Goal: Task Accomplishment & Management: Use online tool/utility

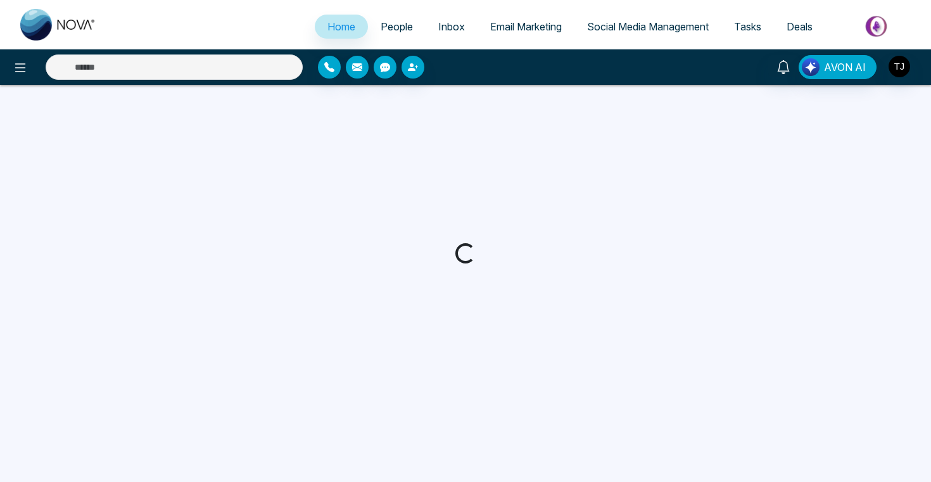
select select "*"
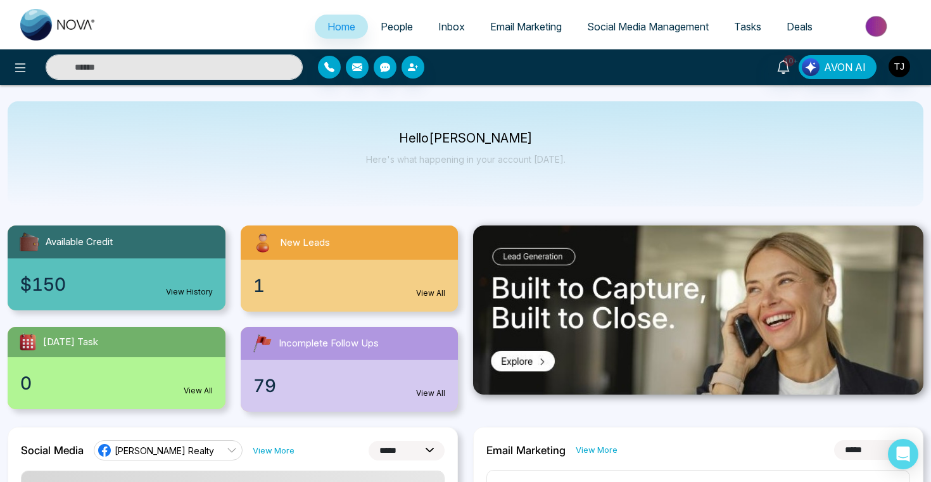
click at [490, 27] on span "Email Marketing" at bounding box center [526, 26] width 72 height 13
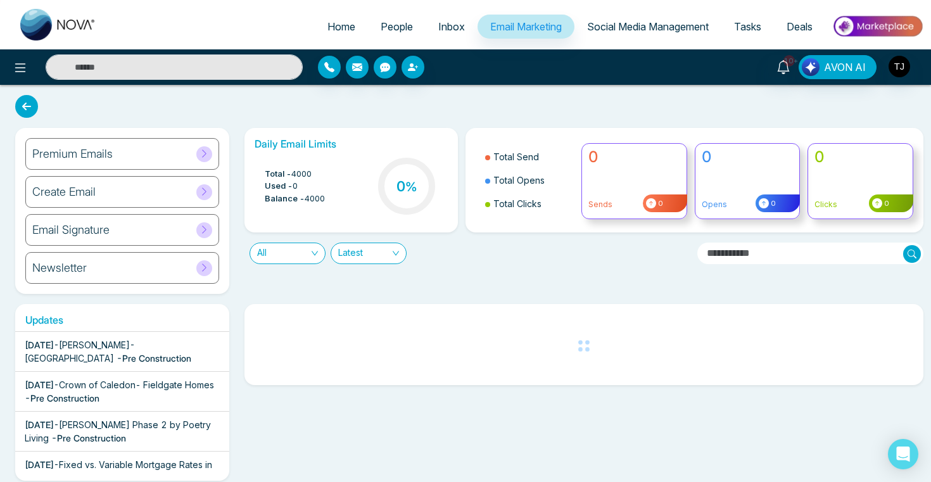
click at [623, 27] on span "Social Media Management" at bounding box center [648, 26] width 122 height 13
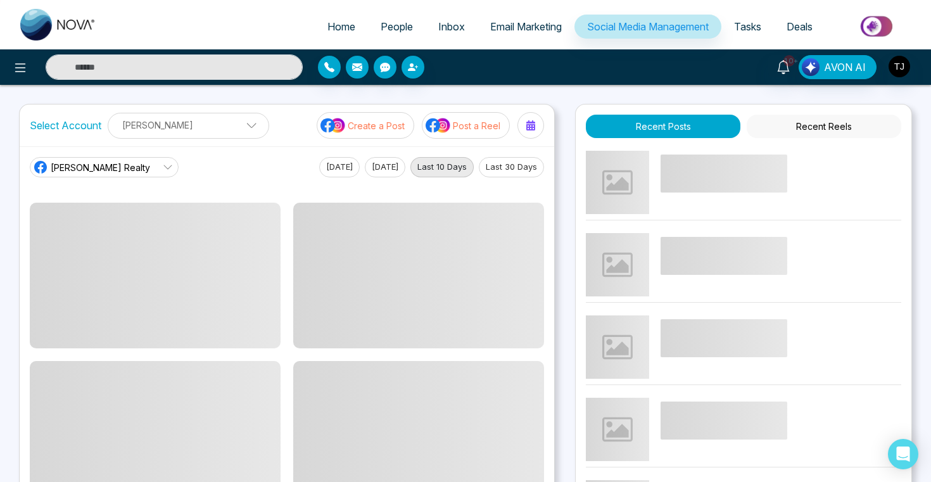
click at [444, 125] on img at bounding box center [438, 125] width 25 height 16
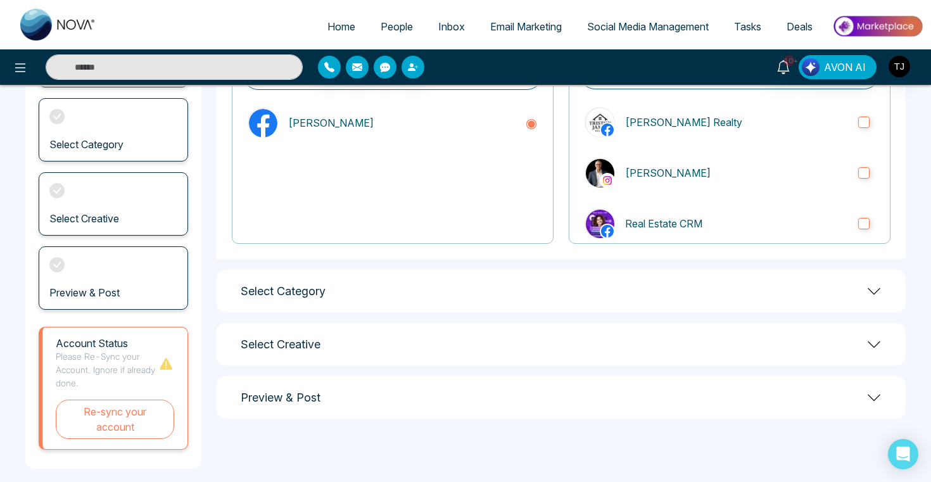
scroll to position [157, 0]
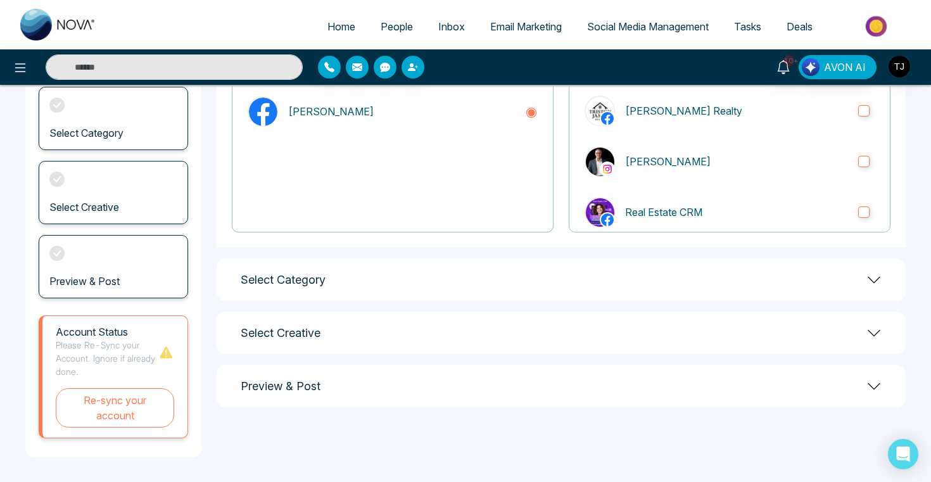
click at [424, 286] on div "Select Category" at bounding box center [561, 280] width 689 height 42
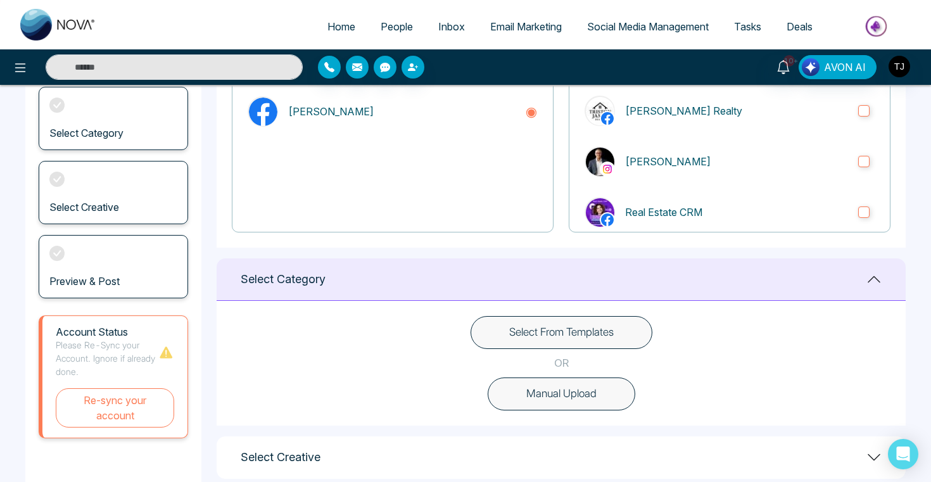
click at [567, 339] on button "Select From Templates" at bounding box center [562, 332] width 182 height 33
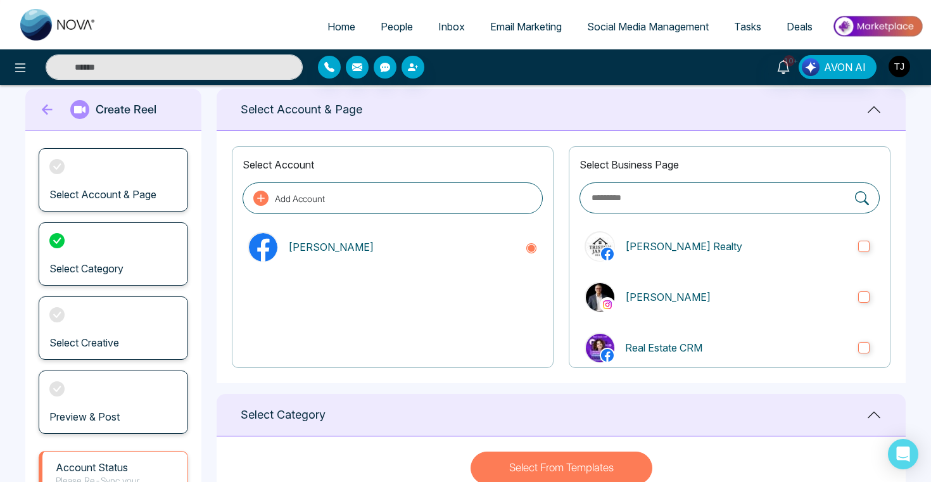
scroll to position [0, 0]
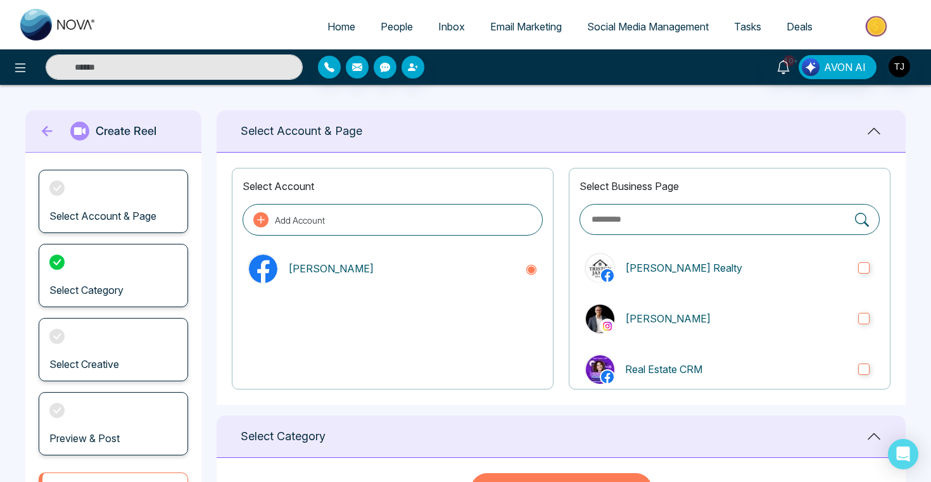
click at [525, 23] on span "Email Marketing" at bounding box center [526, 26] width 72 height 13
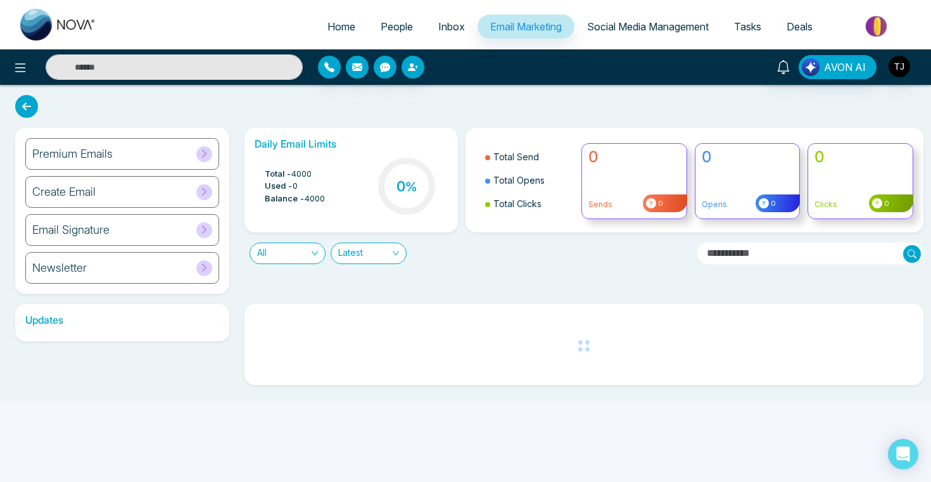
click at [96, 153] on h6 "Premium Emails" at bounding box center [72, 154] width 80 height 14
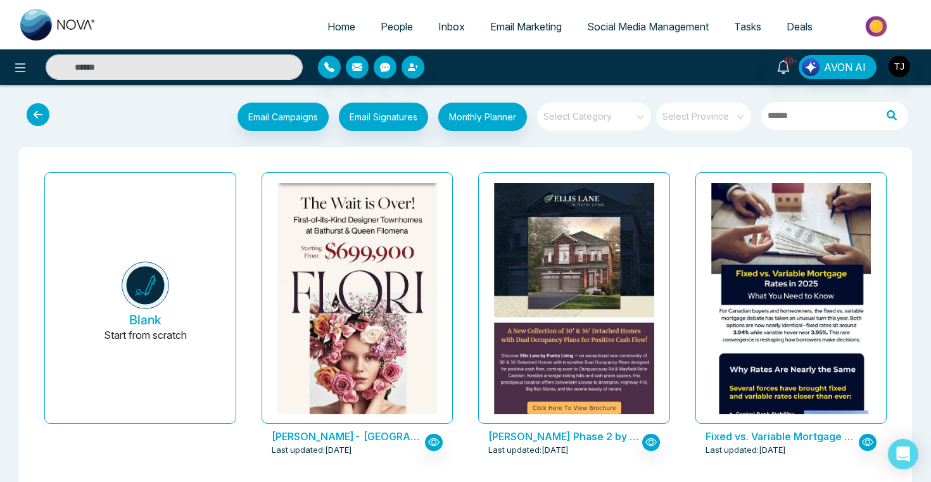
click at [598, 127] on span at bounding box center [589, 117] width 91 height 28
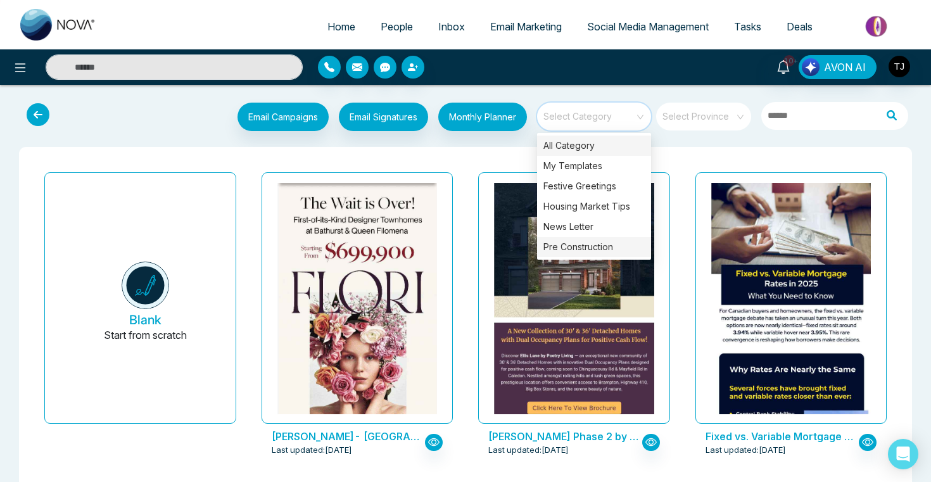
click at [589, 251] on div "Pre Construction" at bounding box center [594, 247] width 114 height 20
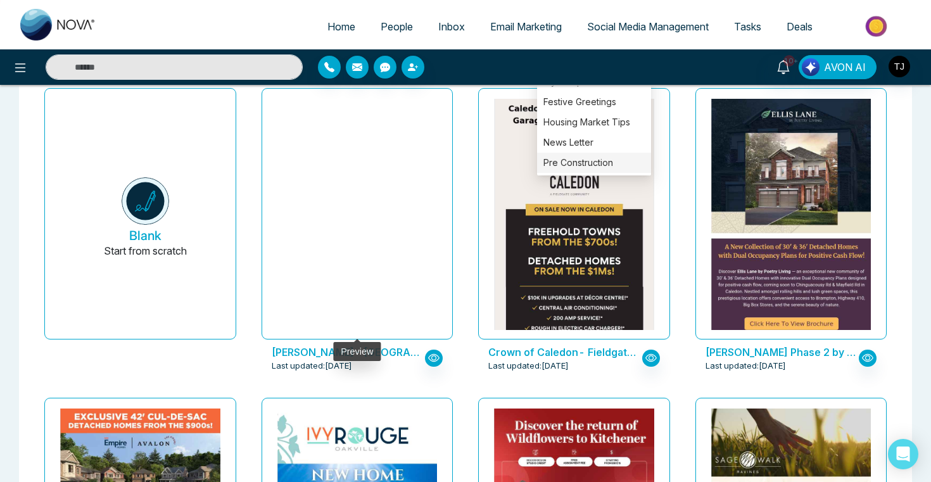
scroll to position [86, 0]
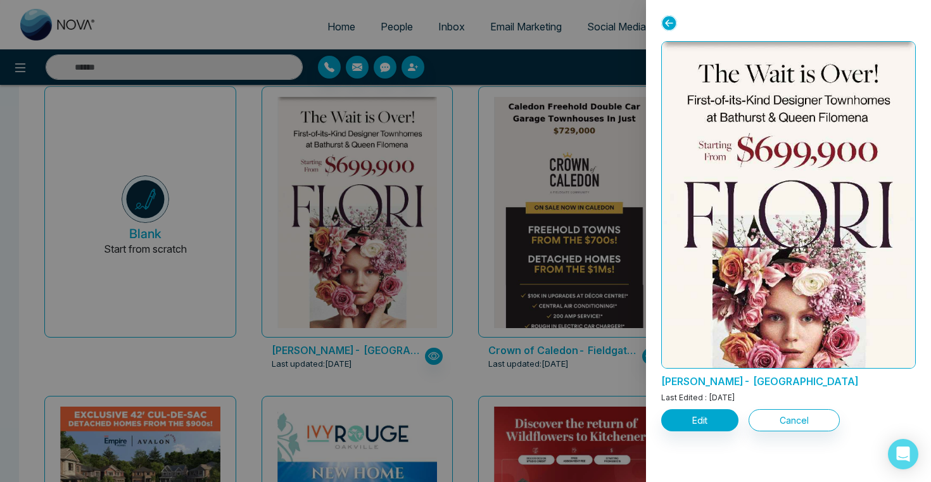
click at [495, 239] on div at bounding box center [465, 241] width 931 height 482
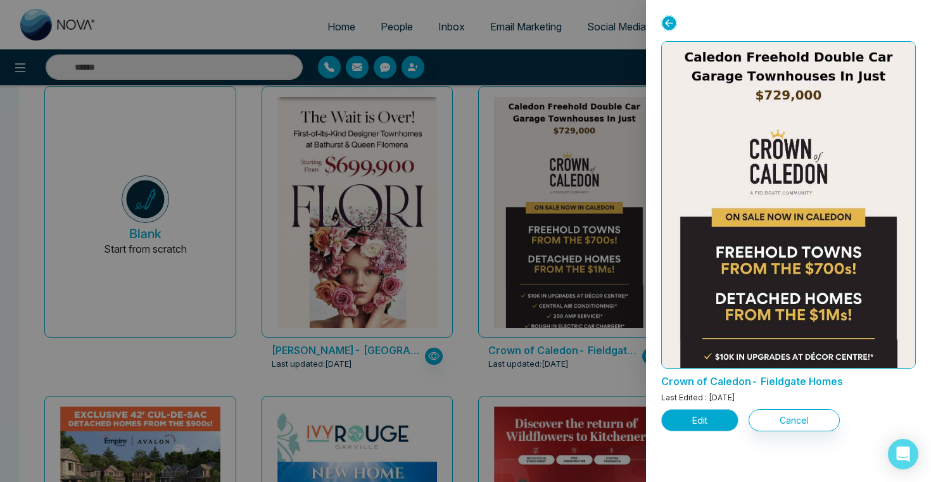
click at [676, 423] on button "Edit" at bounding box center [700, 420] width 77 height 22
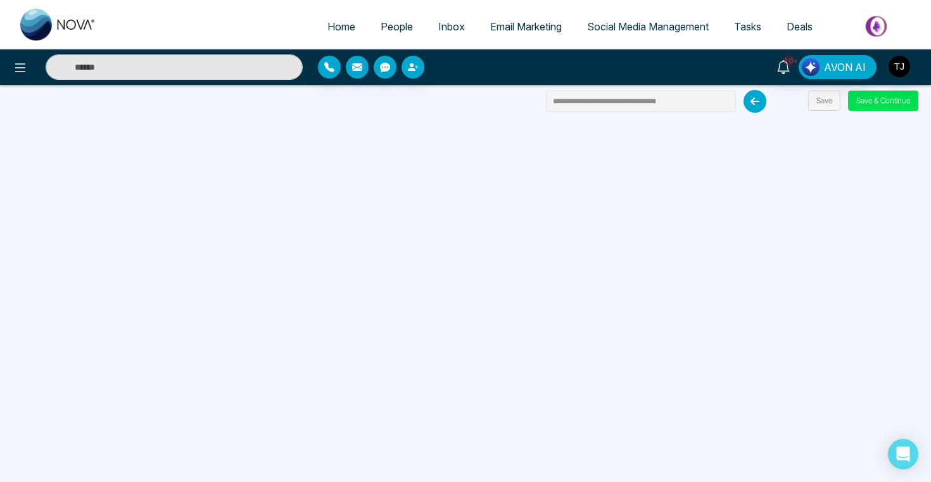
click at [620, 20] on span "Social Media Management" at bounding box center [648, 26] width 122 height 13
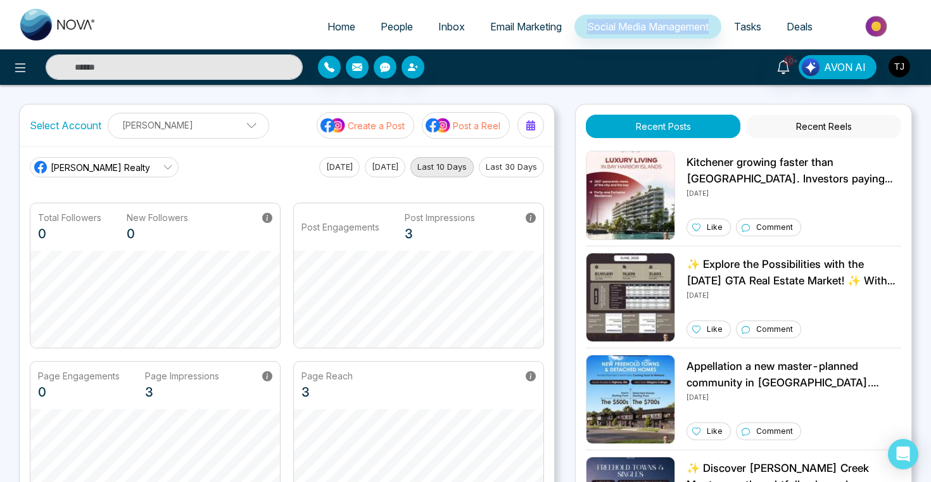
scroll to position [336, 0]
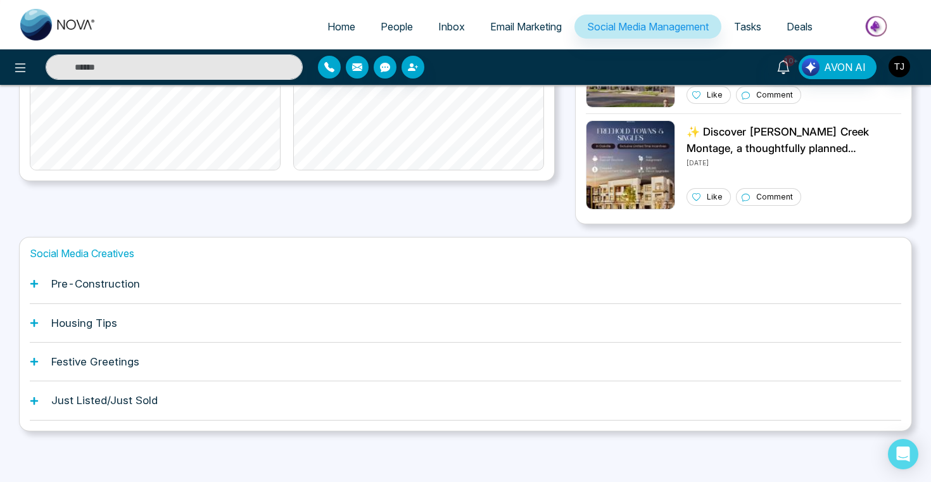
click at [193, 284] on div "Pre-Construction" at bounding box center [466, 284] width 872 height 39
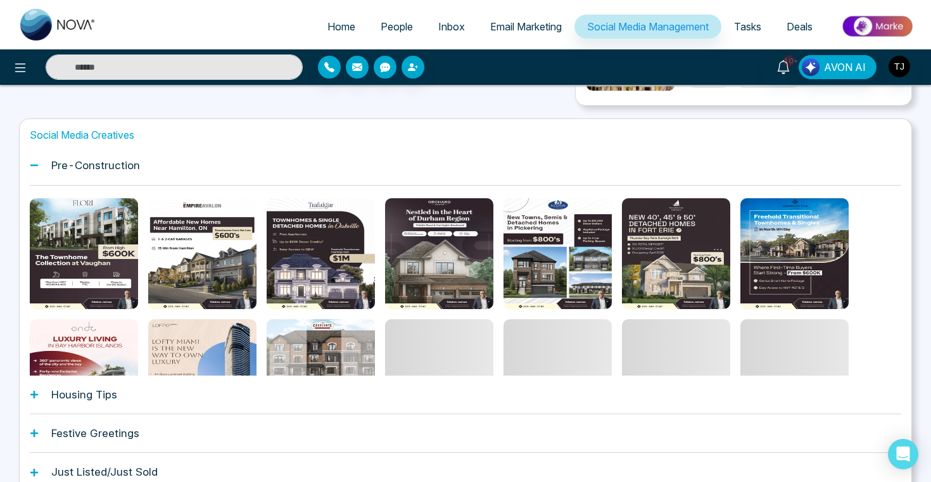
scroll to position [447, 0]
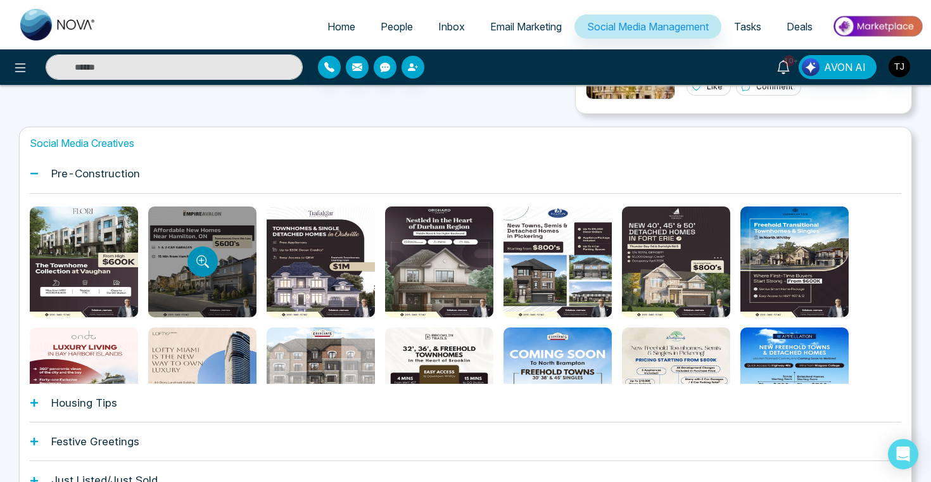
click at [199, 259] on icon "Preview template" at bounding box center [202, 261] width 13 height 13
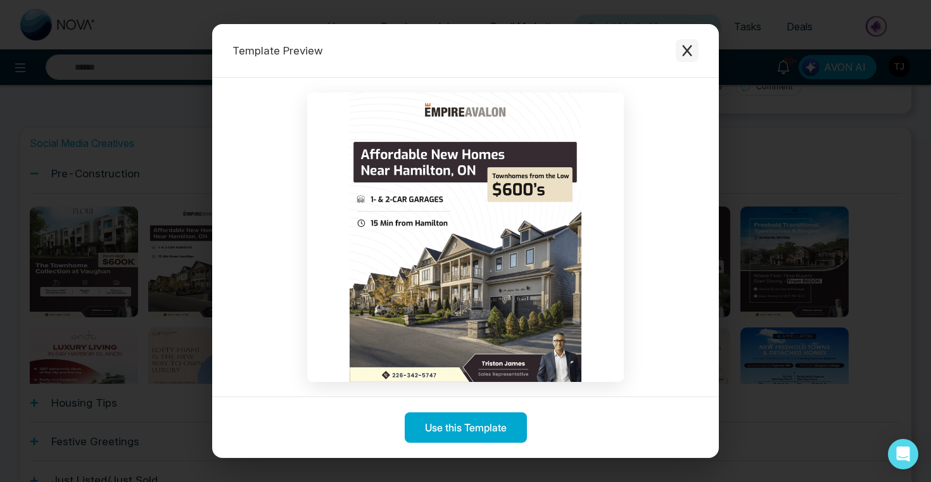
click at [693, 54] on icon "Close modal" at bounding box center [687, 50] width 13 height 13
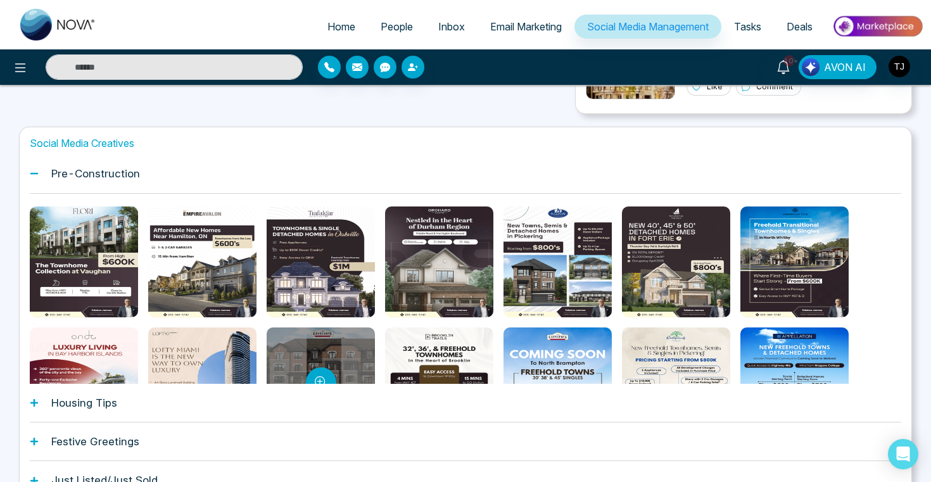
scroll to position [29, 0]
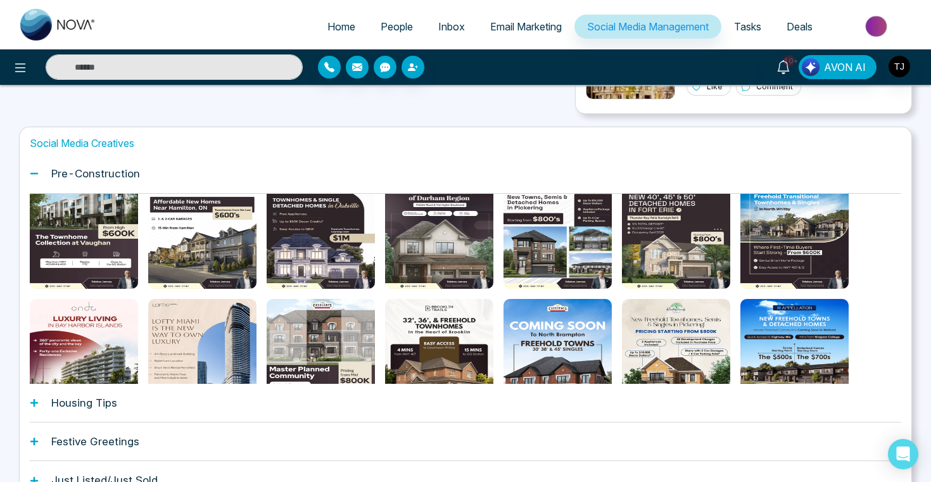
click at [160, 401] on div "Housing Tips" at bounding box center [466, 403] width 872 height 39
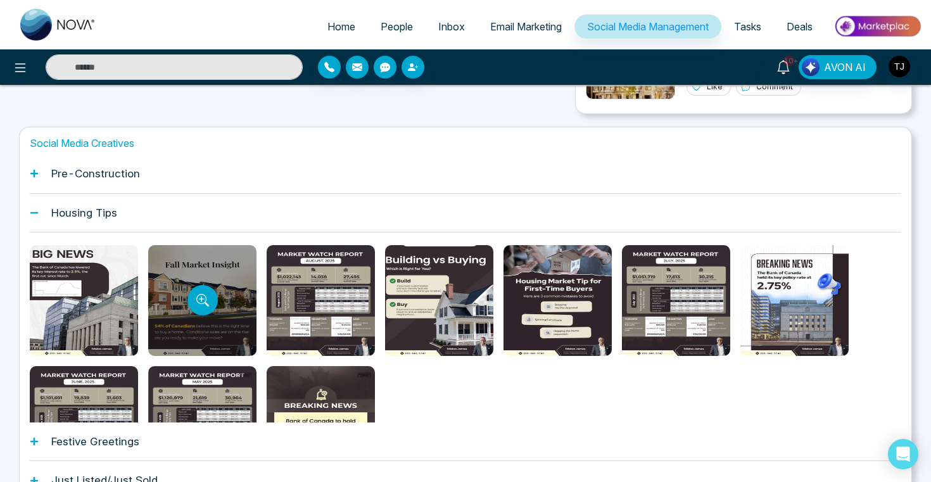
click at [184, 302] on div at bounding box center [202, 300] width 108 height 111
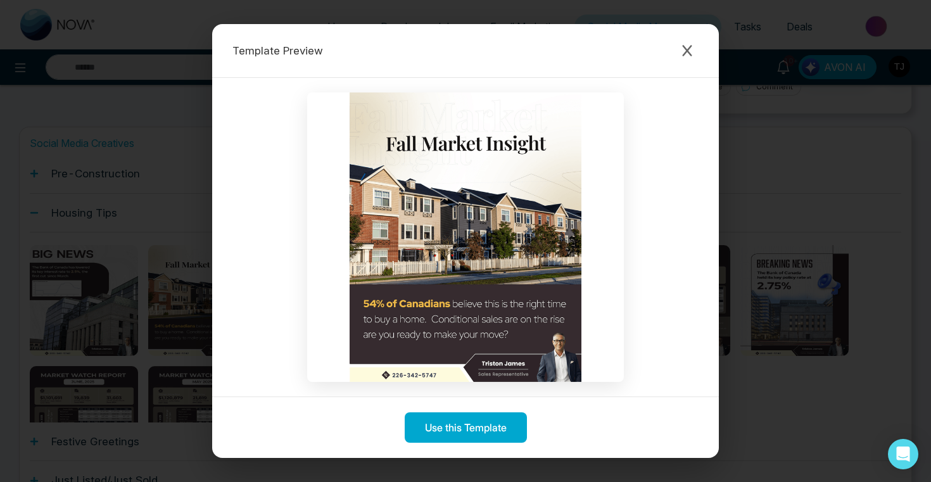
click at [90, 282] on div "Template Preview Use this Template" at bounding box center [465, 241] width 931 height 482
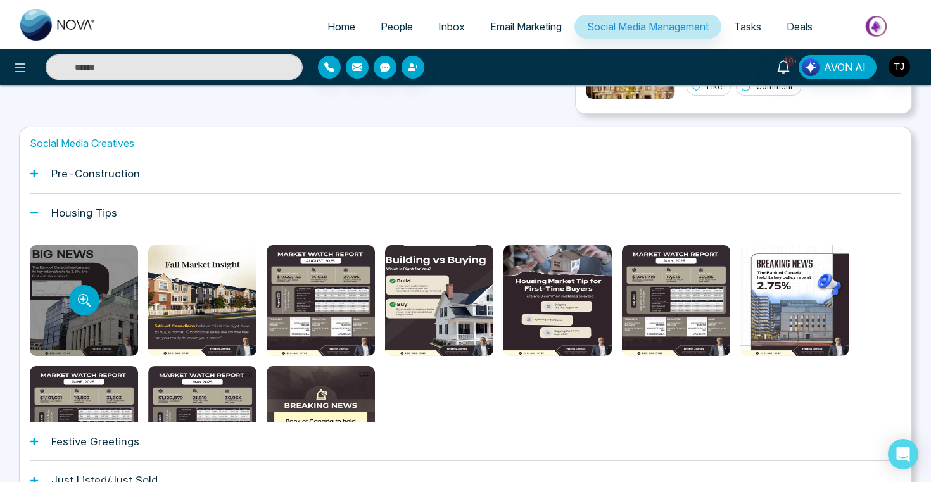
click at [60, 323] on div at bounding box center [84, 300] width 108 height 111
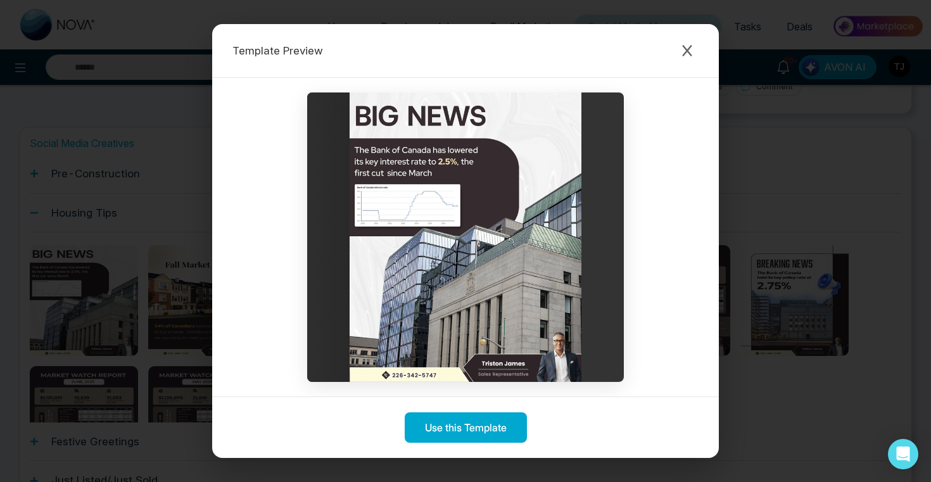
click at [103, 182] on div "Template Preview Use this Template" at bounding box center [465, 241] width 931 height 482
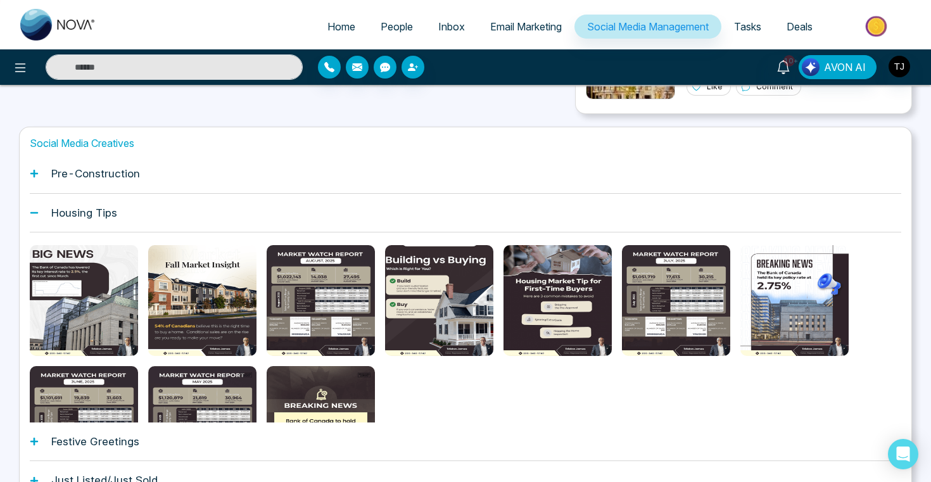
click at [103, 182] on div "Pre-Construction" at bounding box center [466, 174] width 872 height 39
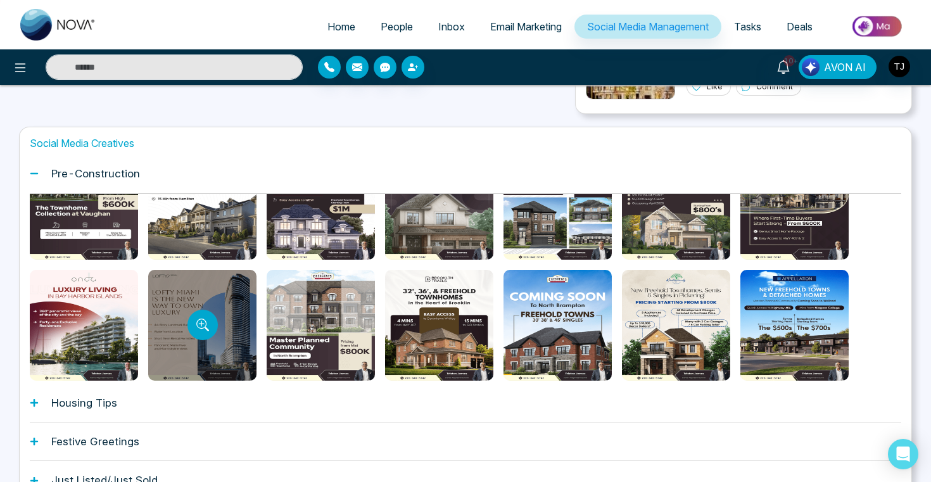
scroll to position [0, 0]
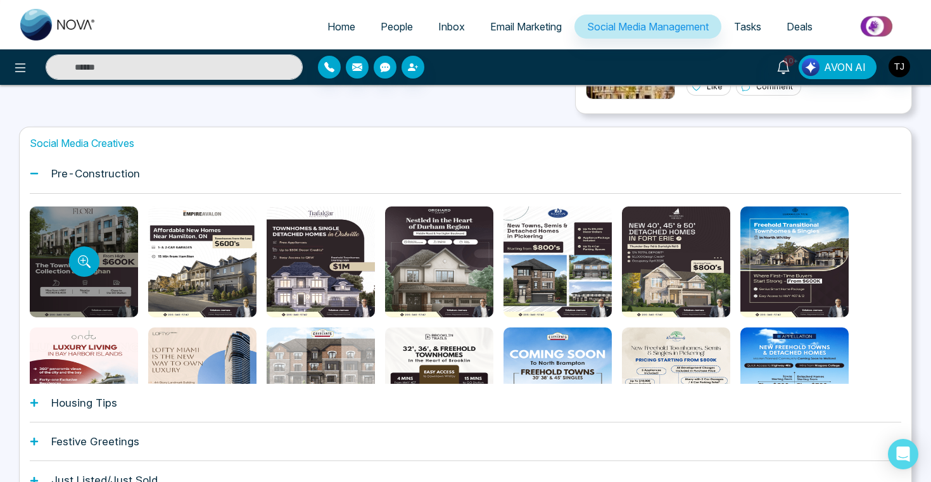
click at [69, 249] on div at bounding box center [84, 262] width 108 height 111
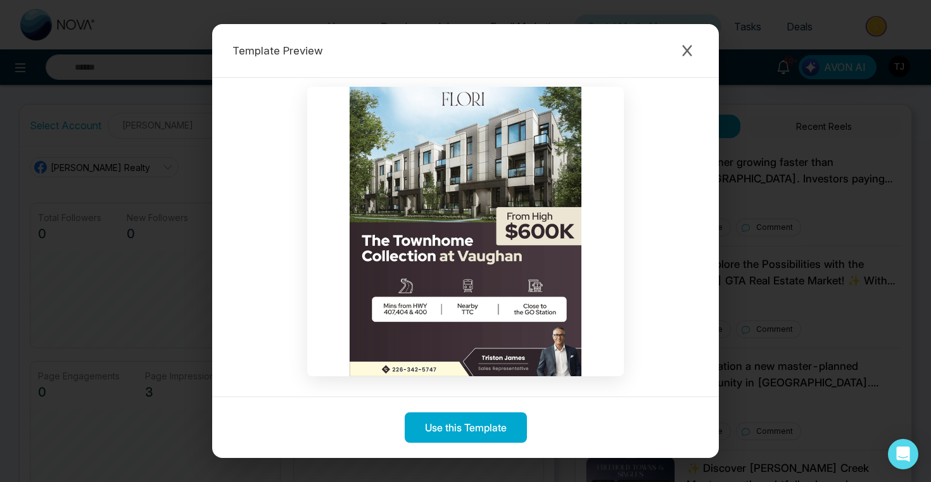
click at [826, 239] on div "Template Preview Use this Template" at bounding box center [465, 241] width 931 height 482
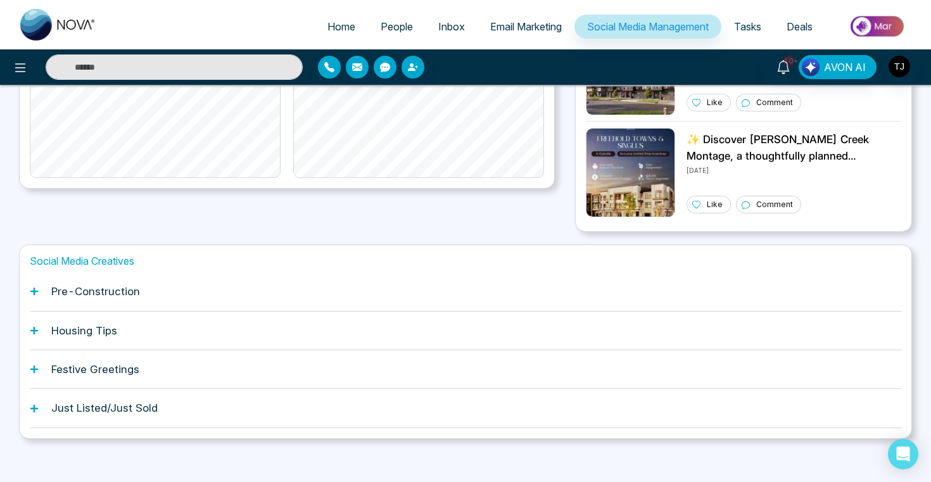
scroll to position [336, 0]
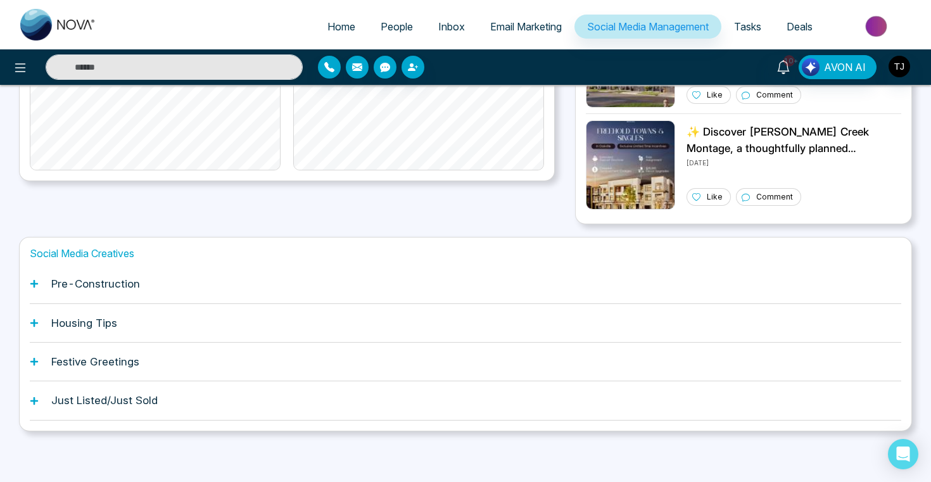
click at [516, 20] on span "Email Marketing" at bounding box center [526, 26] width 72 height 13
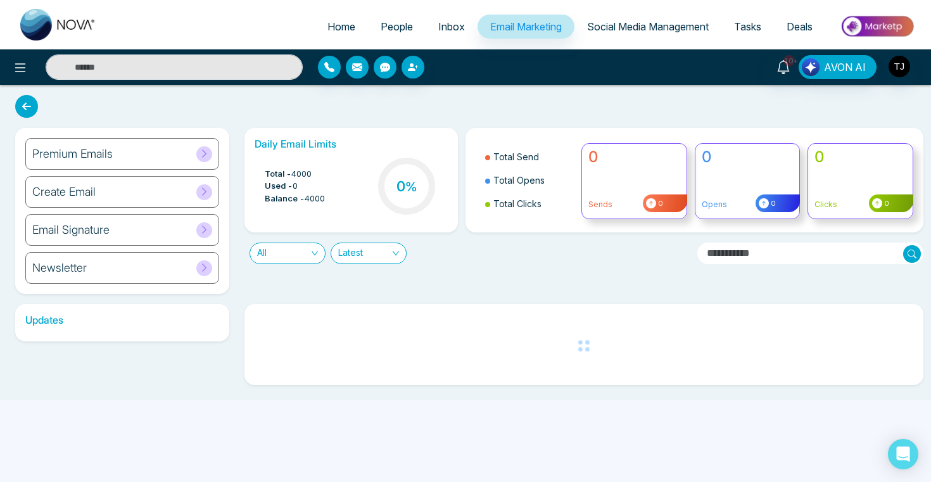
click at [109, 147] on h6 "Premium Emails" at bounding box center [72, 154] width 80 height 14
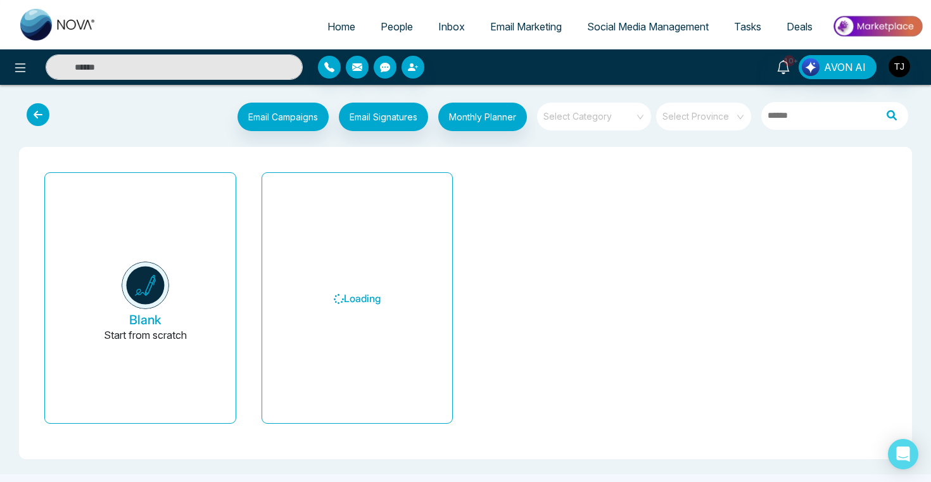
click at [562, 117] on input "search" at bounding box center [589, 112] width 91 height 19
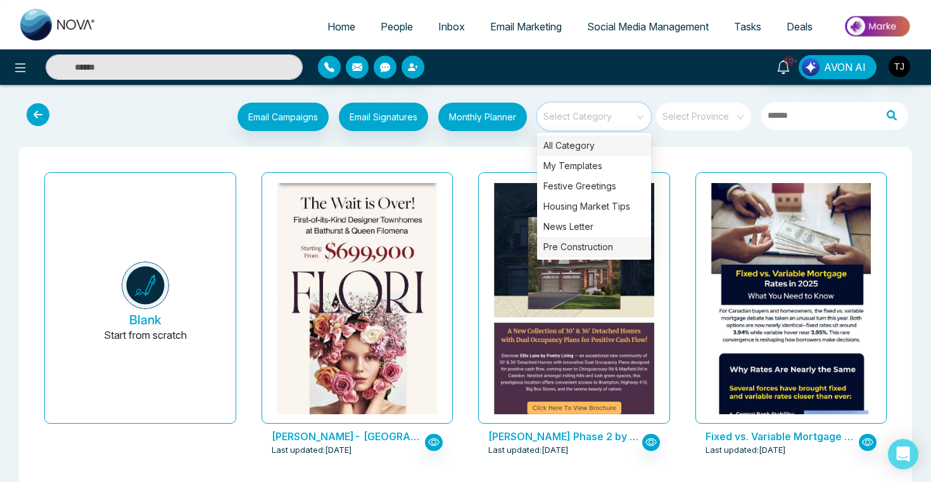
click at [574, 244] on div "Pre Construction" at bounding box center [594, 247] width 114 height 20
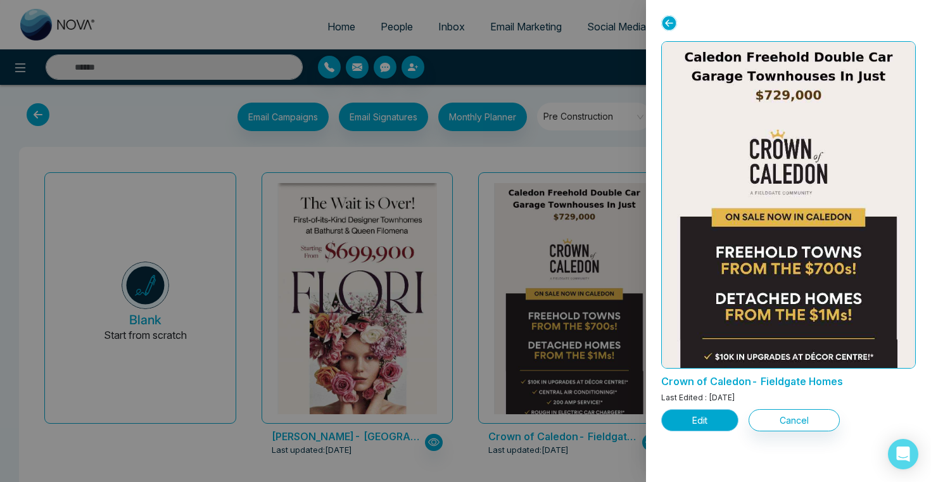
click at [707, 430] on button "Edit" at bounding box center [700, 420] width 77 height 22
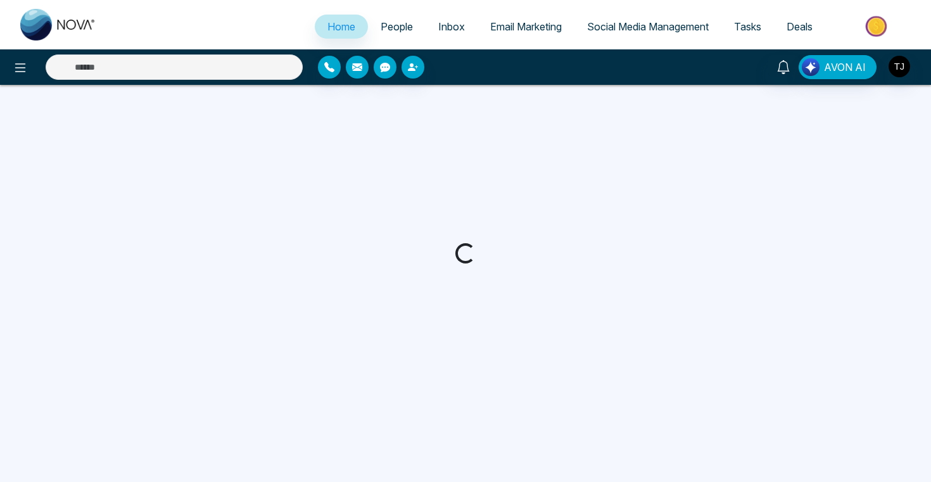
select select "*"
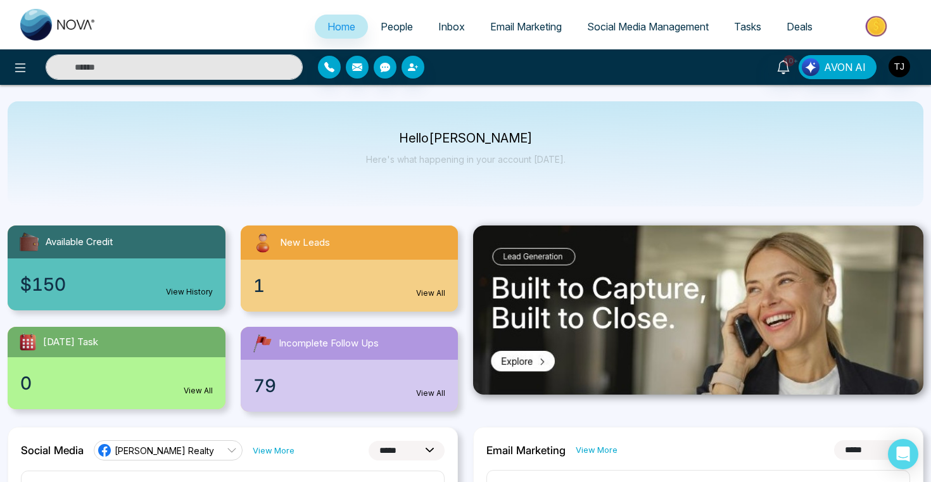
click at [308, 128] on div "Hello Tirston James Here's what happening in your account today." at bounding box center [466, 153] width 916 height 105
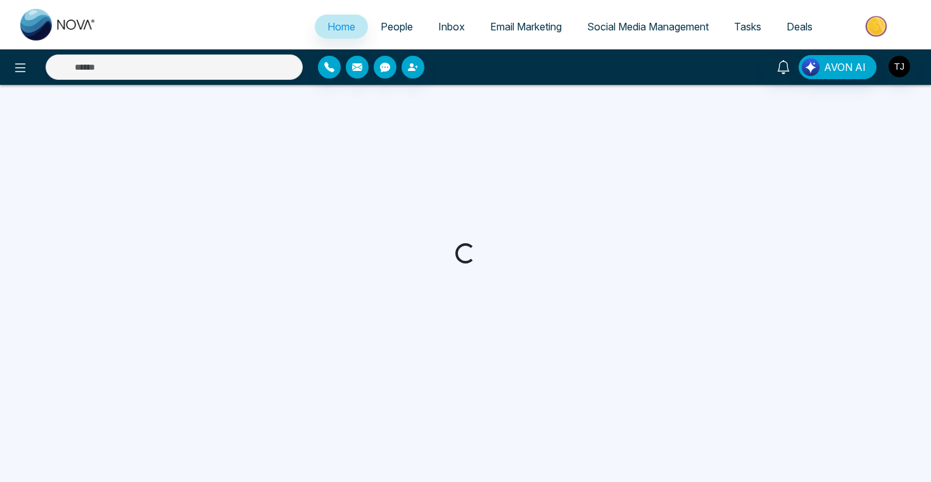
select select "*"
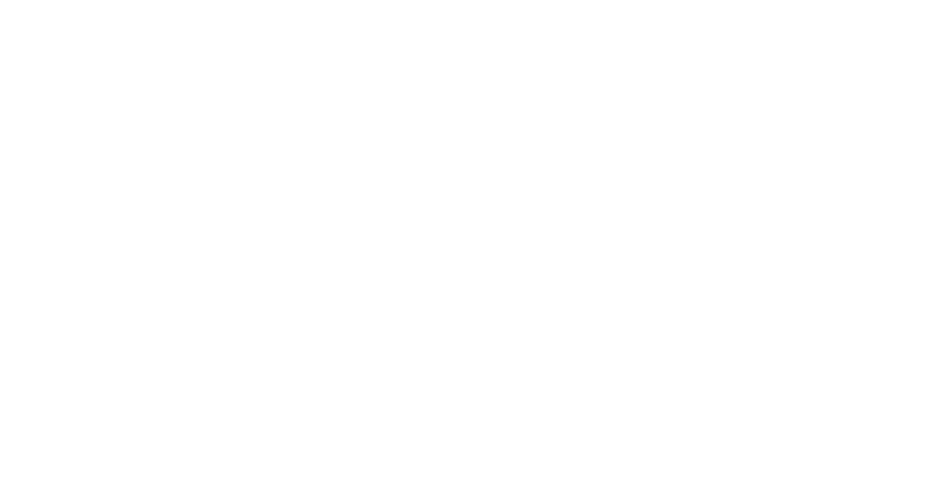
select select "*"
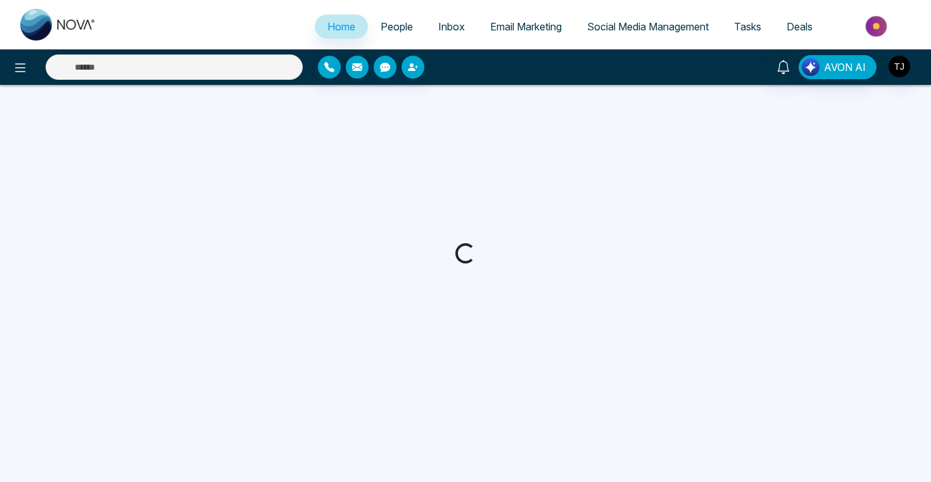
select select "*"
